Goal: Task Accomplishment & Management: Use online tool/utility

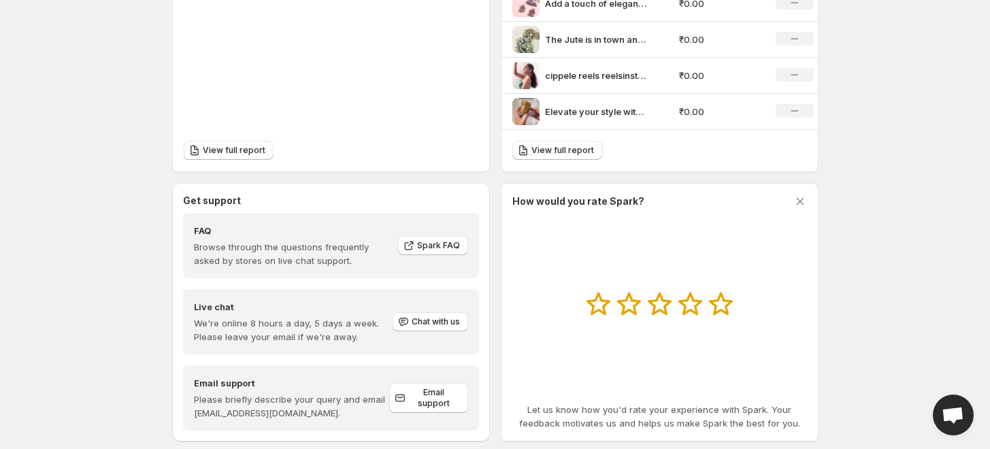
scroll to position [681, 0]
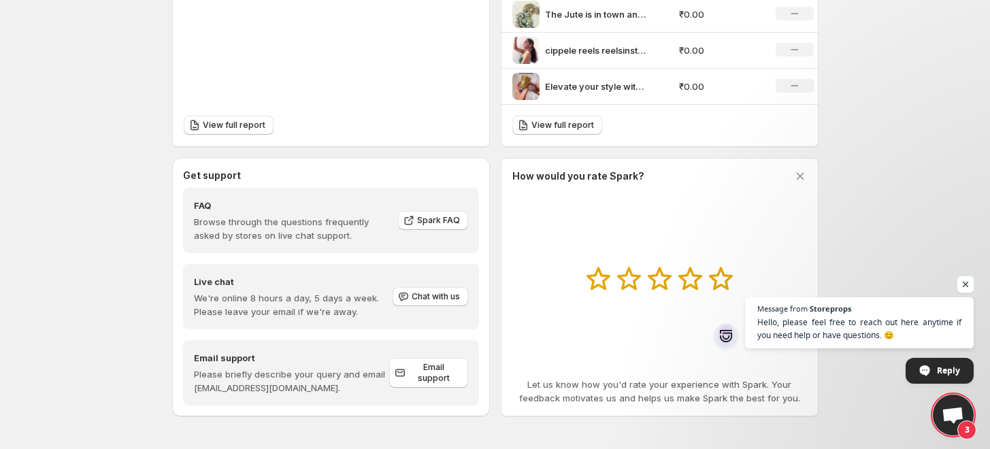
click at [969, 283] on span "Open chat" at bounding box center [966, 284] width 17 height 17
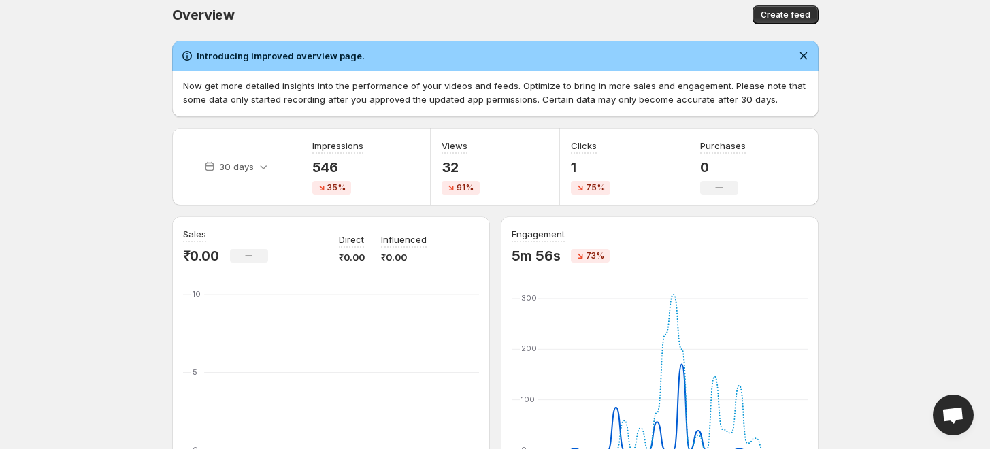
scroll to position [0, 0]
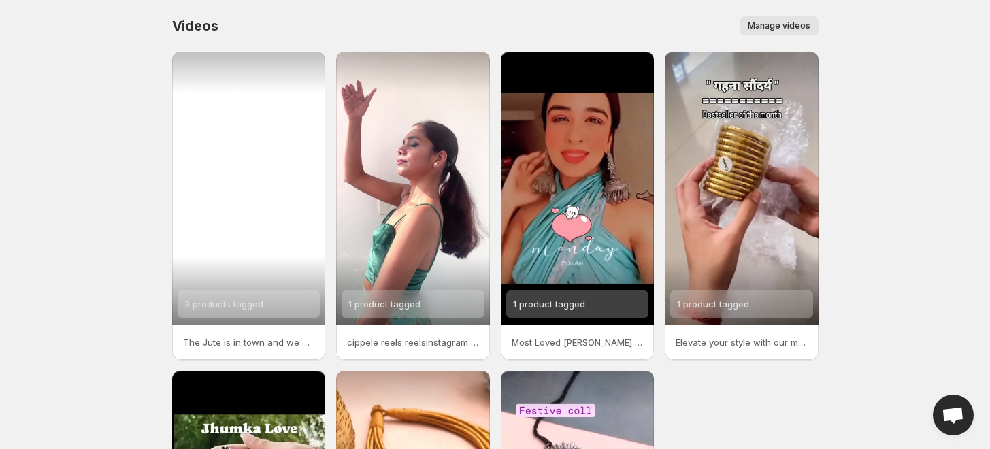
click at [249, 128] on div "3 products tagged" at bounding box center [249, 188] width 154 height 273
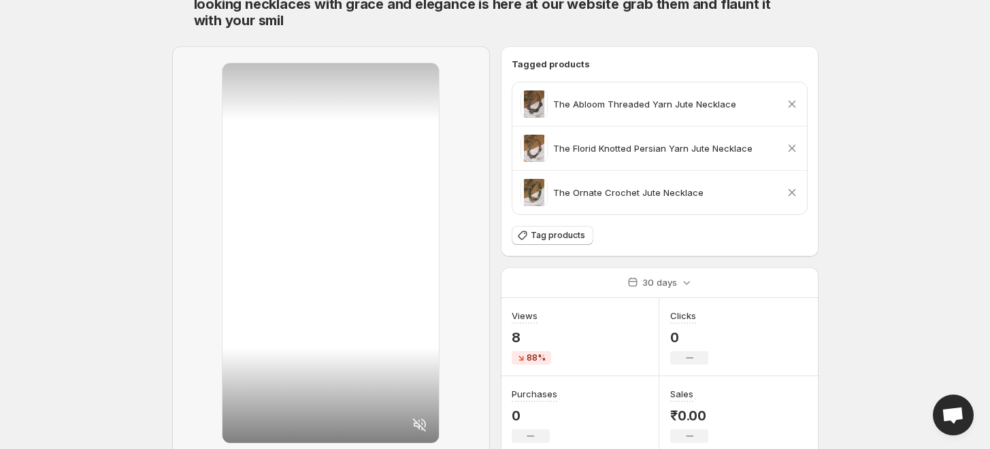
scroll to position [39, 0]
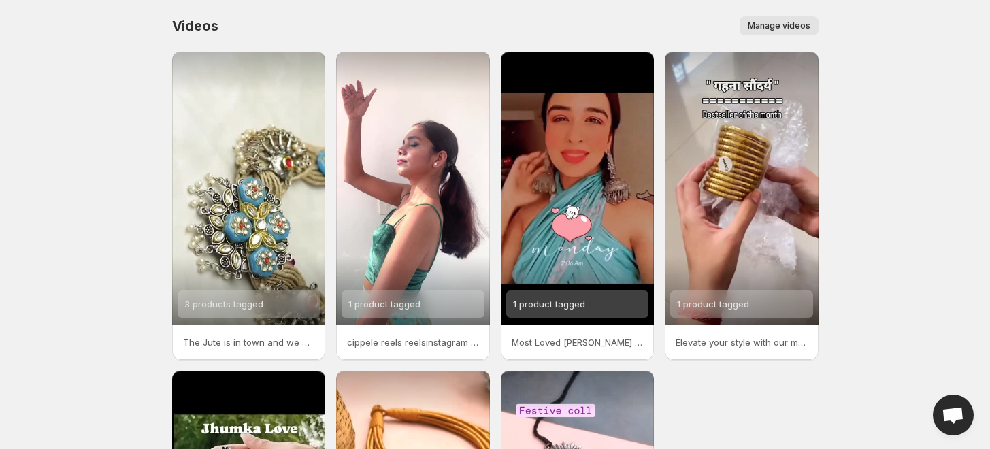
click at [779, 30] on span "Manage videos" at bounding box center [779, 25] width 63 height 11
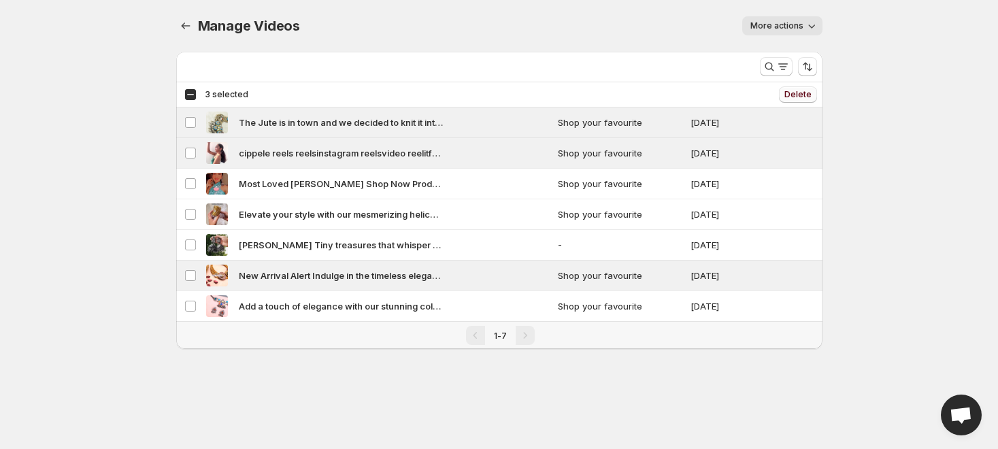
click at [801, 95] on span "Delete" at bounding box center [798, 94] width 27 height 11
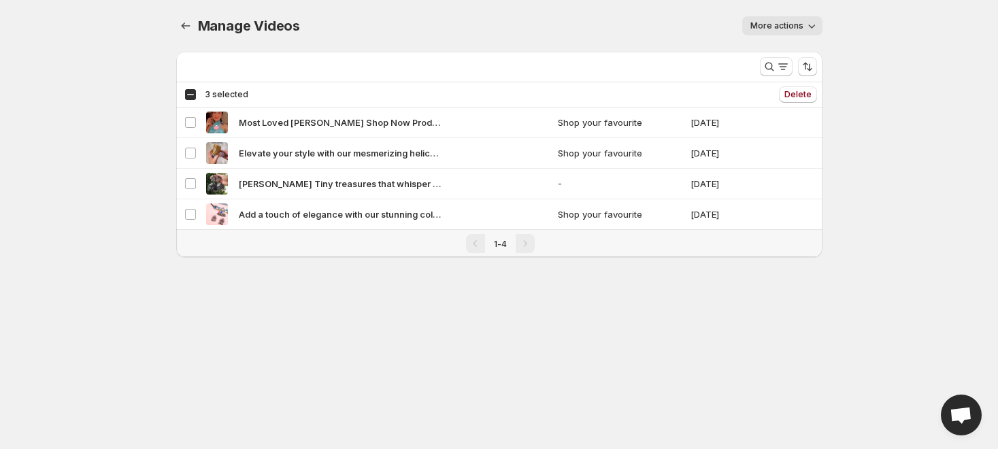
click at [767, 26] on span "More actions" at bounding box center [777, 25] width 53 height 11
click at [583, 13] on div "Manage Videos. This page is ready Manage Videos More actions More actions More …" at bounding box center [499, 26] width 647 height 52
click at [183, 89] on div "Select all 4 videos 3 selected Delete Delete" at bounding box center [499, 94] width 647 height 25
click at [188, 95] on div "Select all 4 videos 3 selected" at bounding box center [216, 94] width 64 height 12
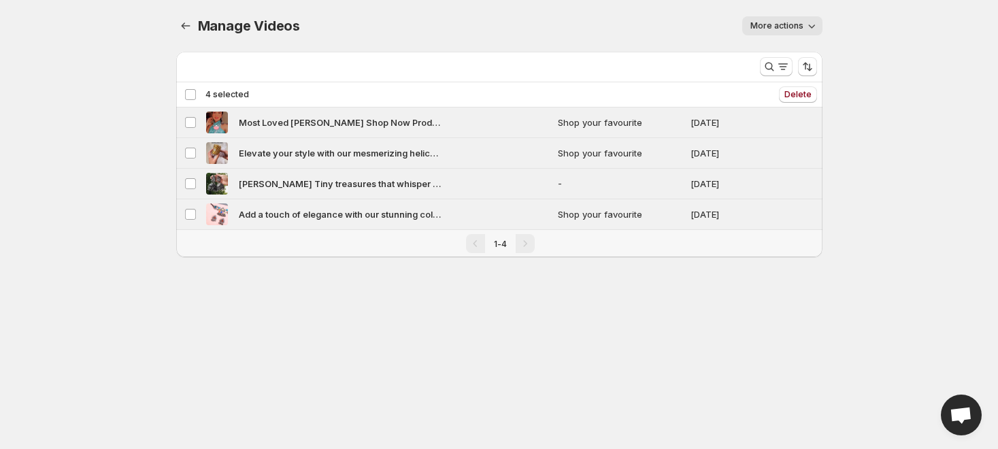
click at [188, 95] on div "Deselect all 4 videos 4 selected" at bounding box center [216, 94] width 65 height 12
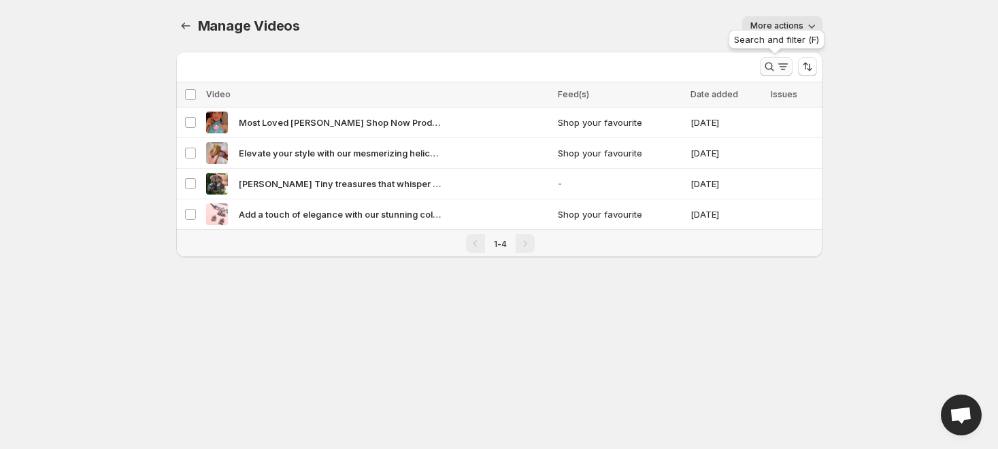
click at [783, 59] on button "Search and filter results" at bounding box center [776, 66] width 33 height 19
click at [784, 17] on button "More actions" at bounding box center [782, 25] width 80 height 19
click at [778, 48] on span "Regenerate missing previews" at bounding box center [815, 55] width 126 height 14
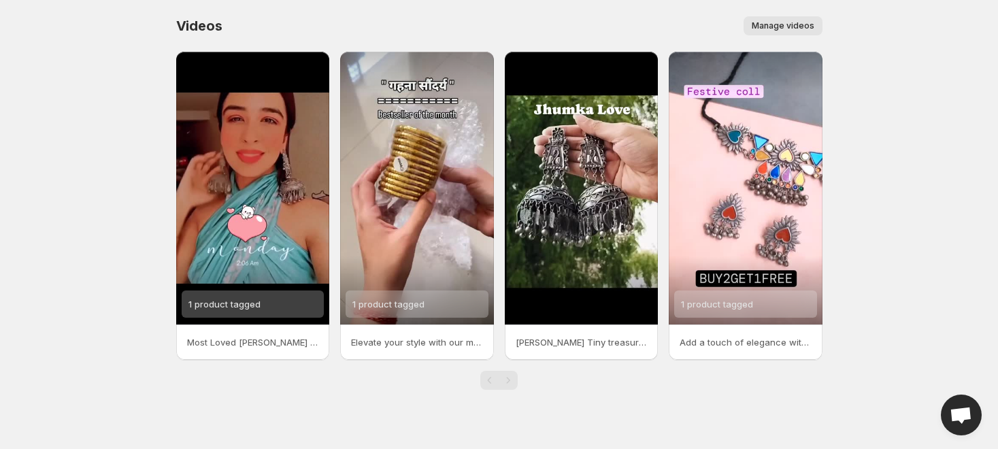
click at [944, 260] on body "Home Feeds Videos Subscription Settings Videos. This page is ready Videos Manag…" at bounding box center [499, 224] width 998 height 449
click at [792, 22] on span "Manage videos" at bounding box center [783, 25] width 63 height 11
